Goal: Task Accomplishment & Management: Use online tool/utility

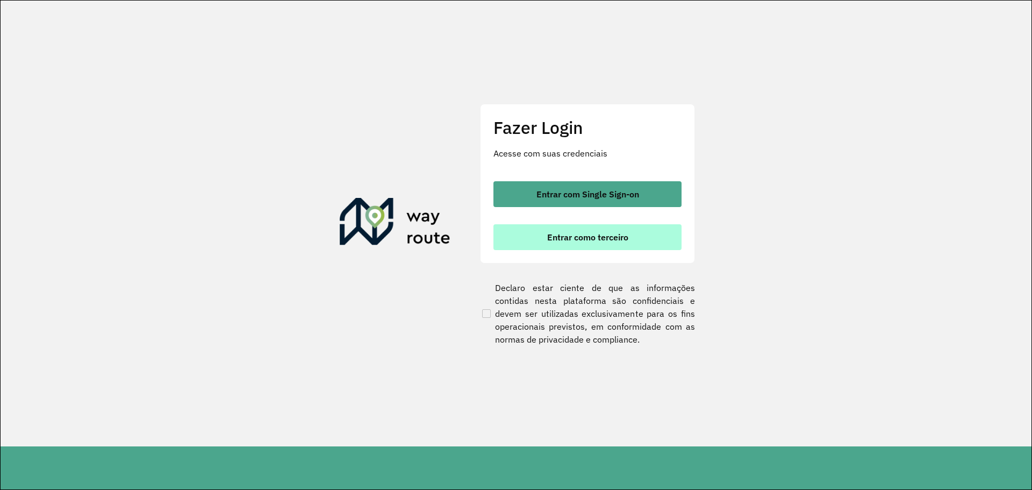
click at [554, 238] on span "Entrar como terceiro" at bounding box center [587, 237] width 81 height 9
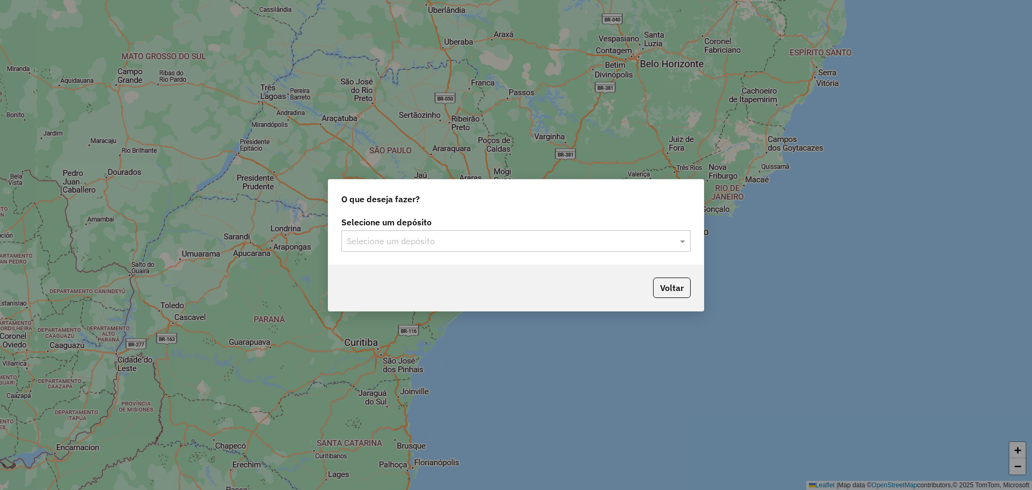
click at [579, 246] on input "text" at bounding box center [505, 241] width 317 height 13
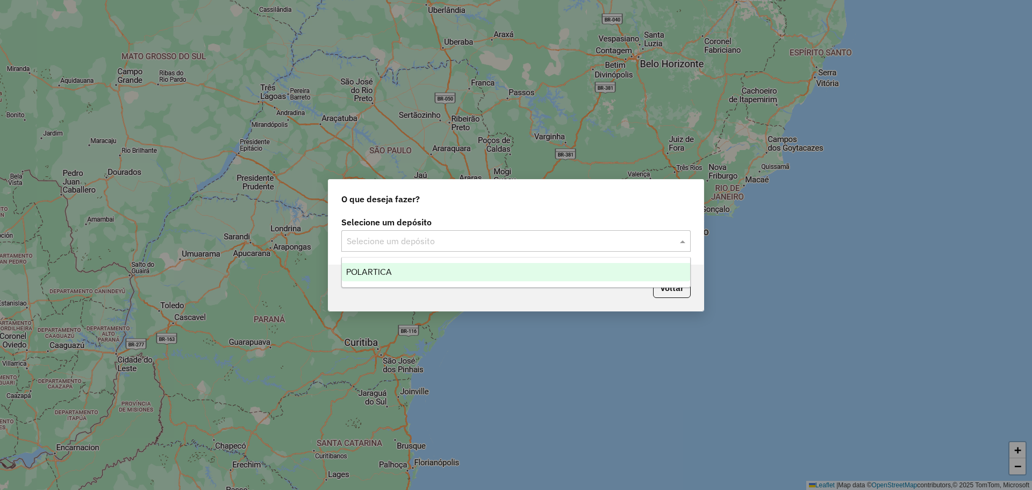
click at [549, 276] on div "POLARTICA" at bounding box center [516, 272] width 348 height 18
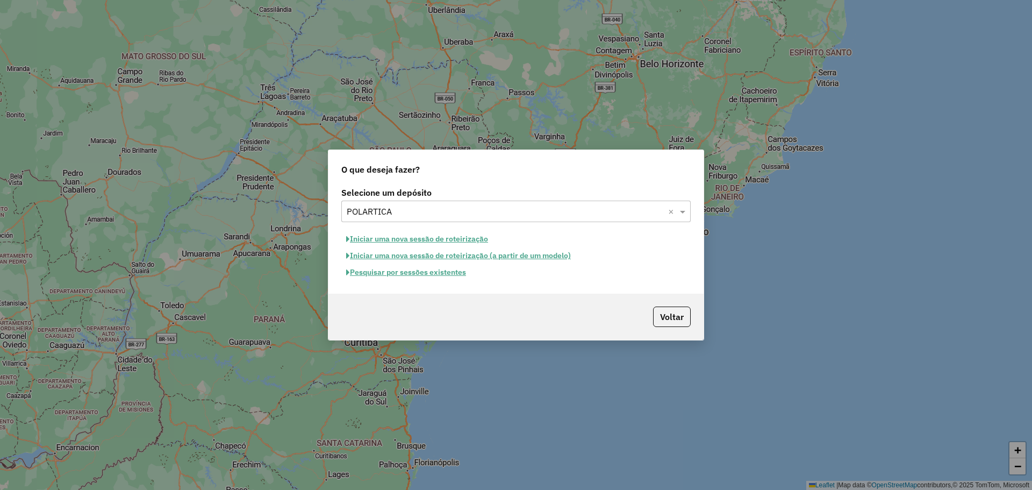
click at [450, 270] on button "Pesquisar por sessões existentes" at bounding box center [406, 272] width 130 height 17
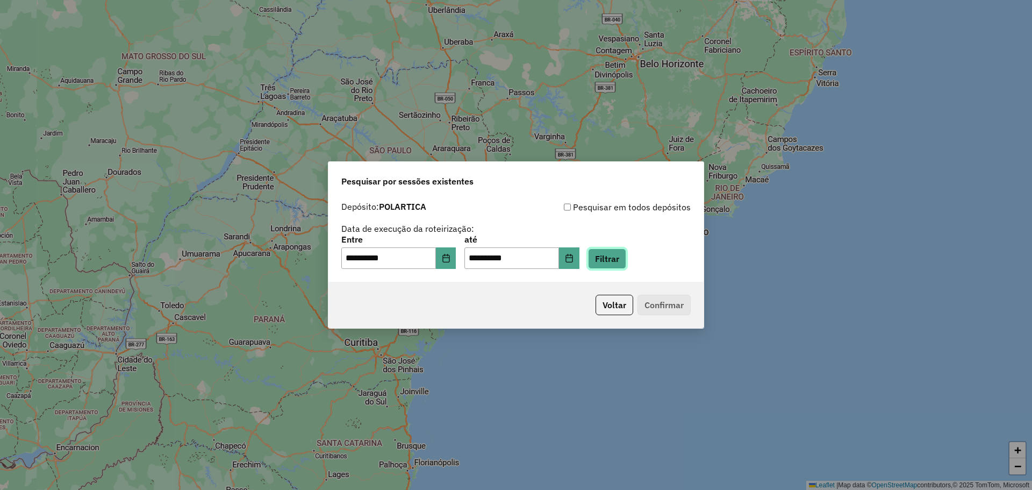
click at [626, 254] on button "Filtrar" at bounding box center [607, 258] width 38 height 20
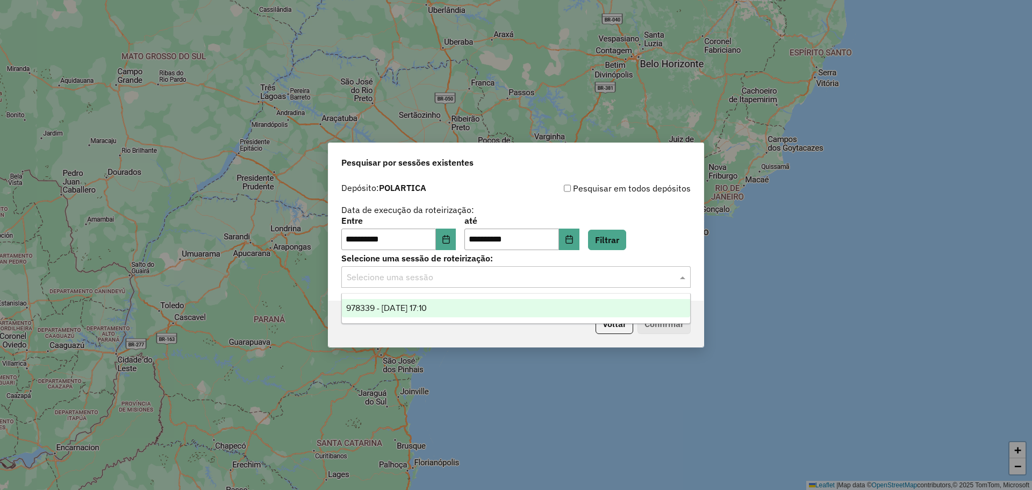
click at [509, 276] on input "text" at bounding box center [505, 277] width 317 height 13
click at [479, 303] on div "978339 - 13/08/2025 17:10" at bounding box center [516, 308] width 348 height 18
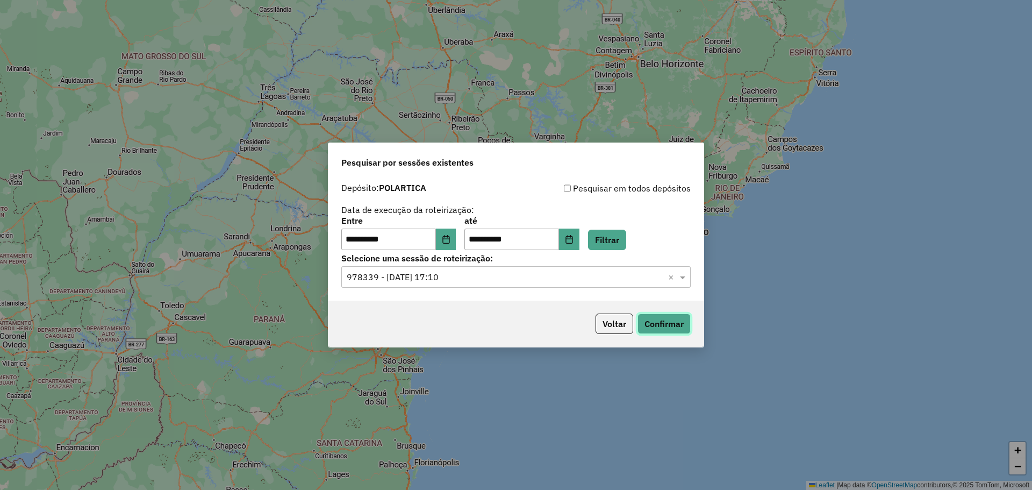
click at [680, 326] on button "Confirmar" at bounding box center [663, 323] width 53 height 20
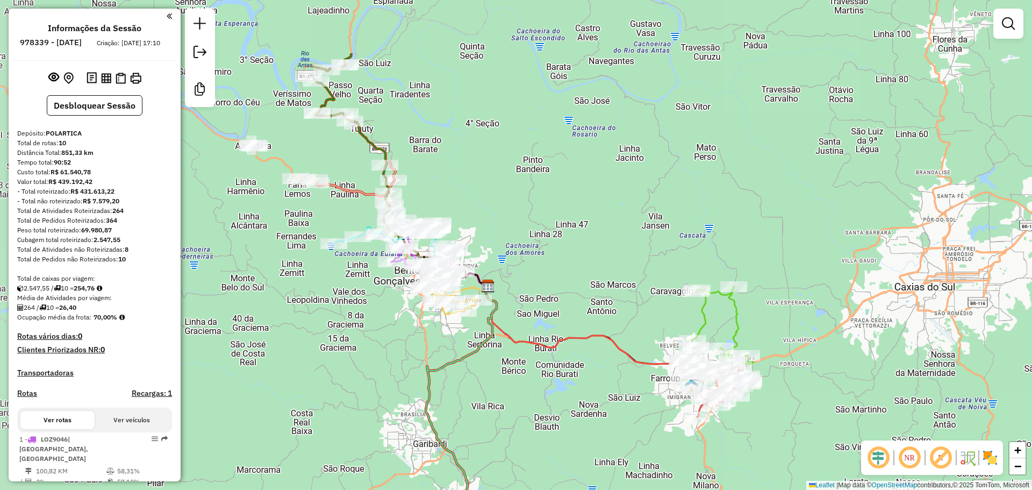
drag, startPoint x: 473, startPoint y: 228, endPoint x: 878, endPoint y: 373, distance: 430.4
click at [878, 375] on div "Janela de atendimento Grade de atendimento Capacidade Transportadoras Veículos …" at bounding box center [516, 245] width 1032 height 490
